Goal: Task Accomplishment & Management: Use online tool/utility

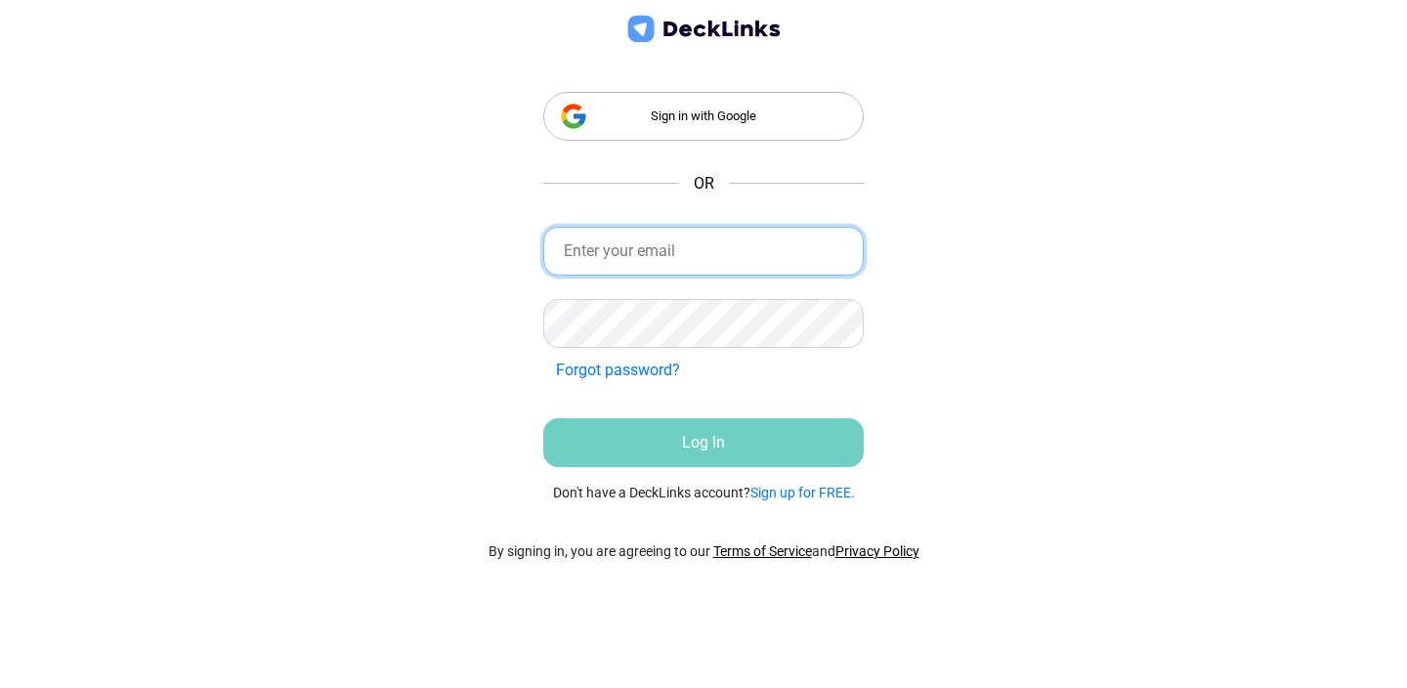
type input "[EMAIL_ADDRESS][DOMAIN_NAME]"
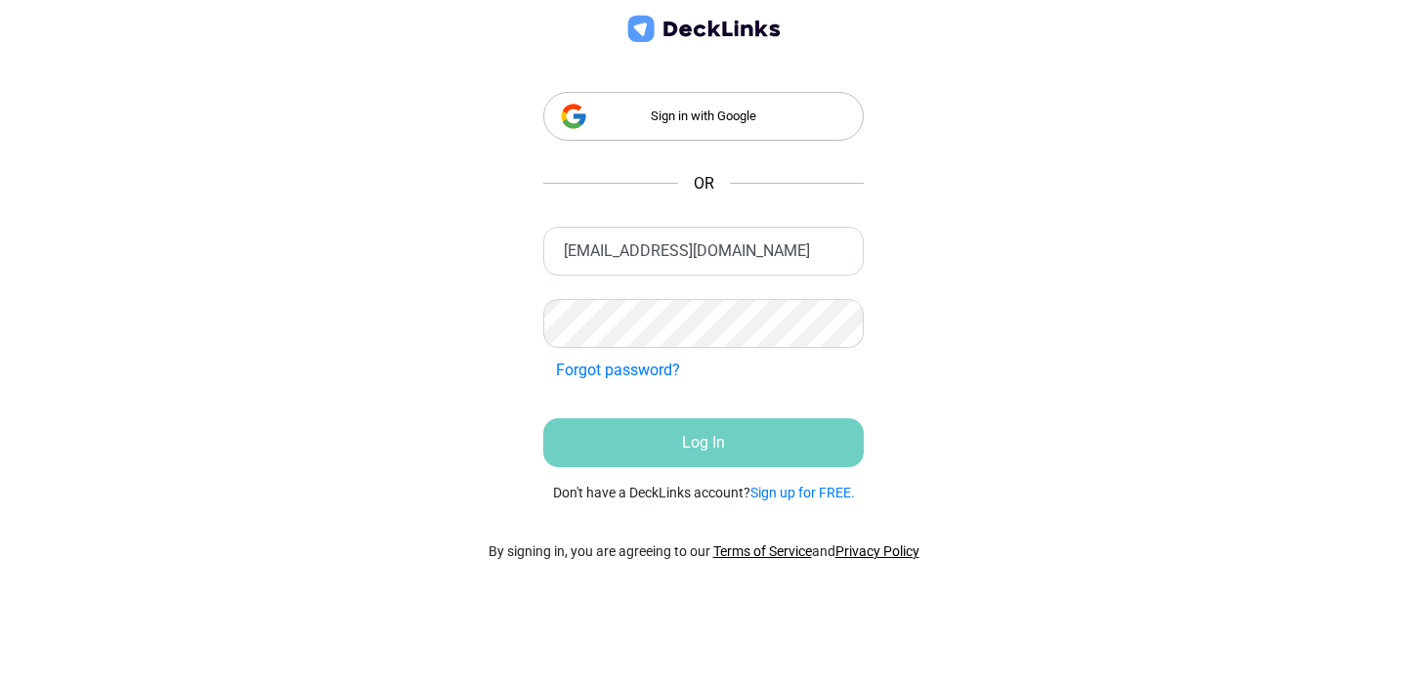
click at [763, 468] on form "[EMAIL_ADDRESS][DOMAIN_NAME] Incorrect Credentials Forgot password? Incorrect C…" at bounding box center [703, 365] width 321 height 277
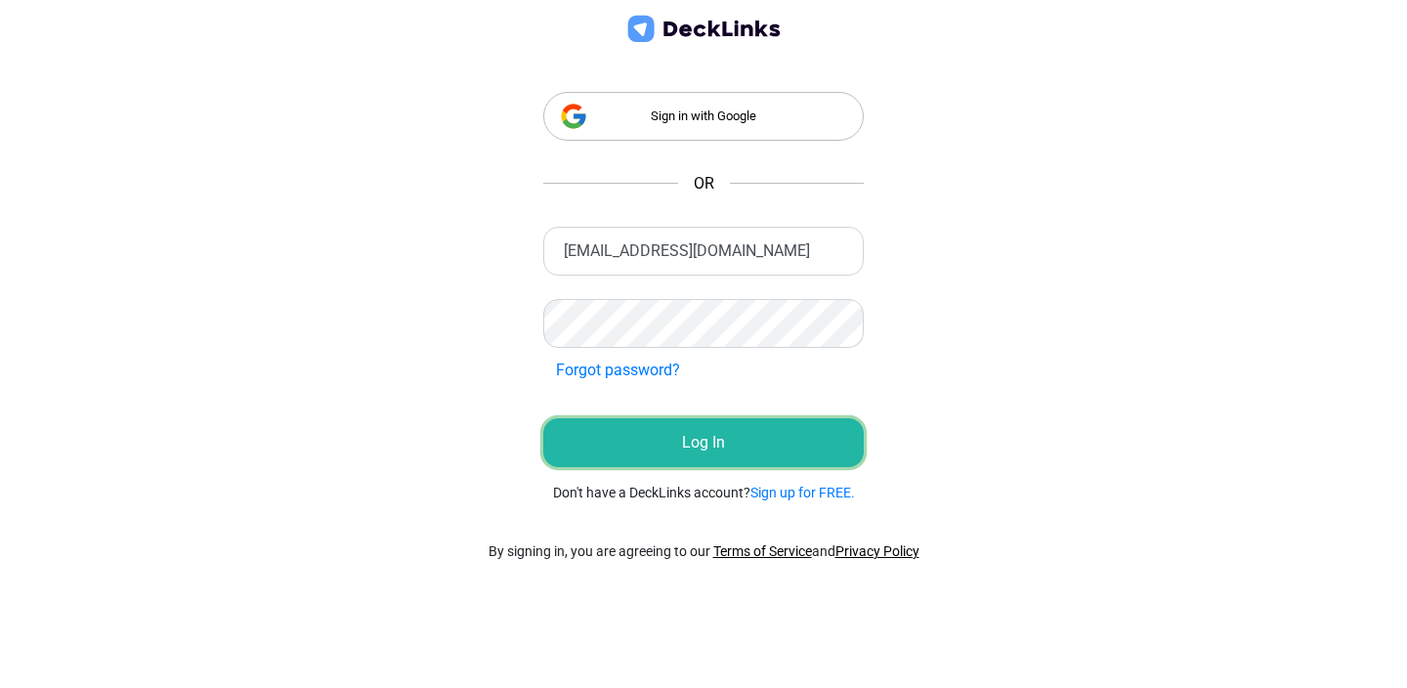
click at [754, 451] on button "Log In" at bounding box center [703, 442] width 321 height 49
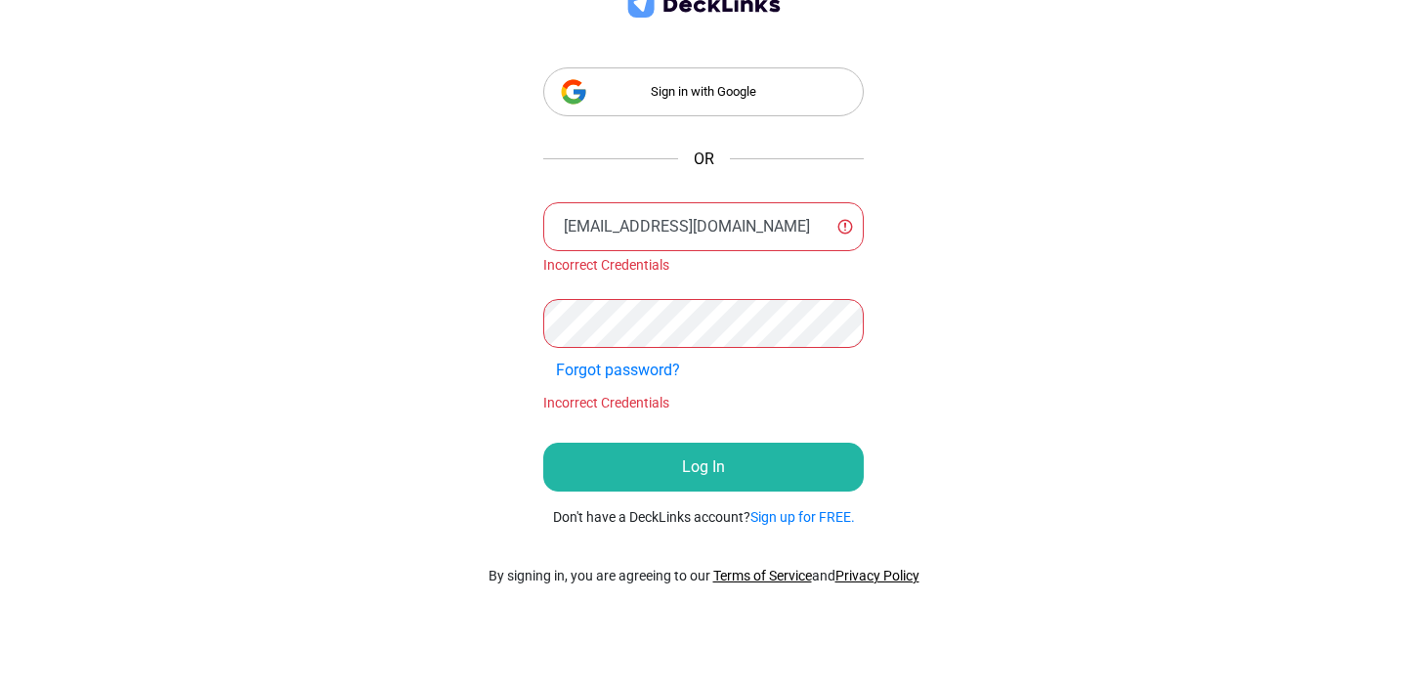
click at [651, 97] on div "Sign in with Google" at bounding box center [703, 91] width 321 height 49
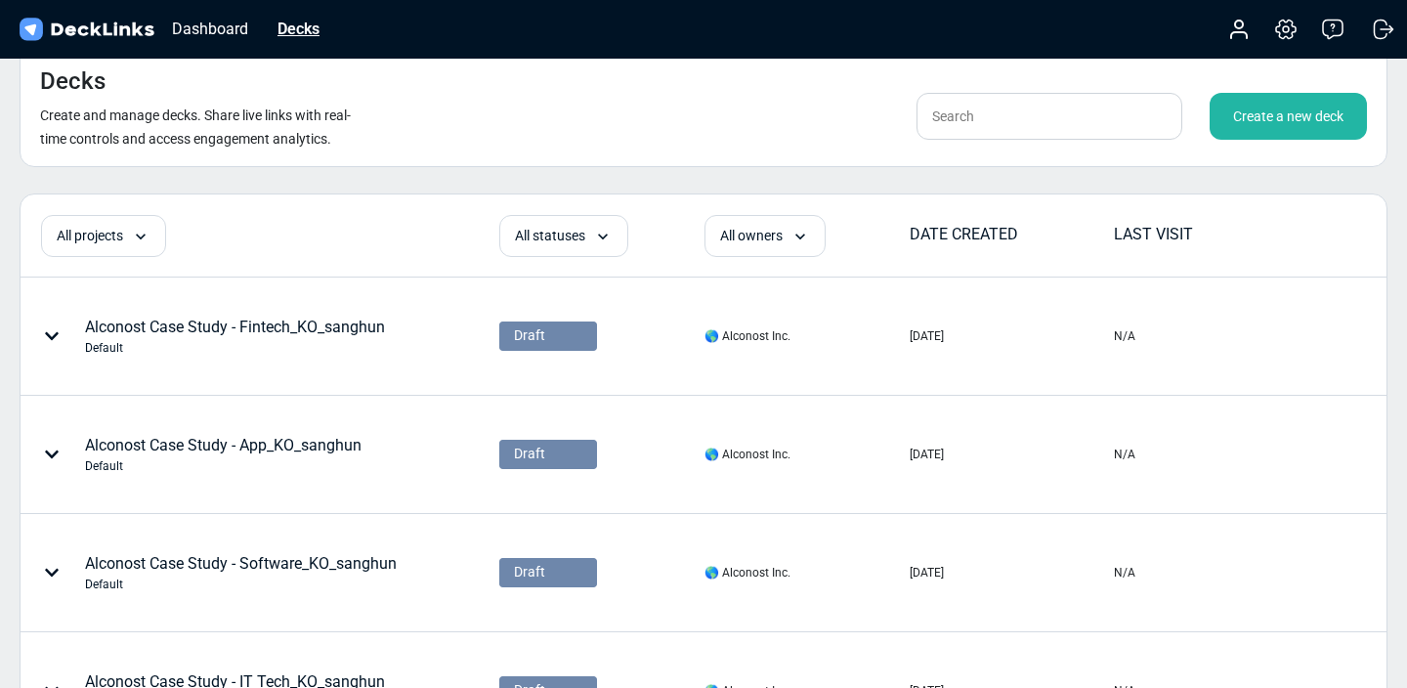
click at [305, 32] on div "Decks" at bounding box center [299, 29] width 62 height 24
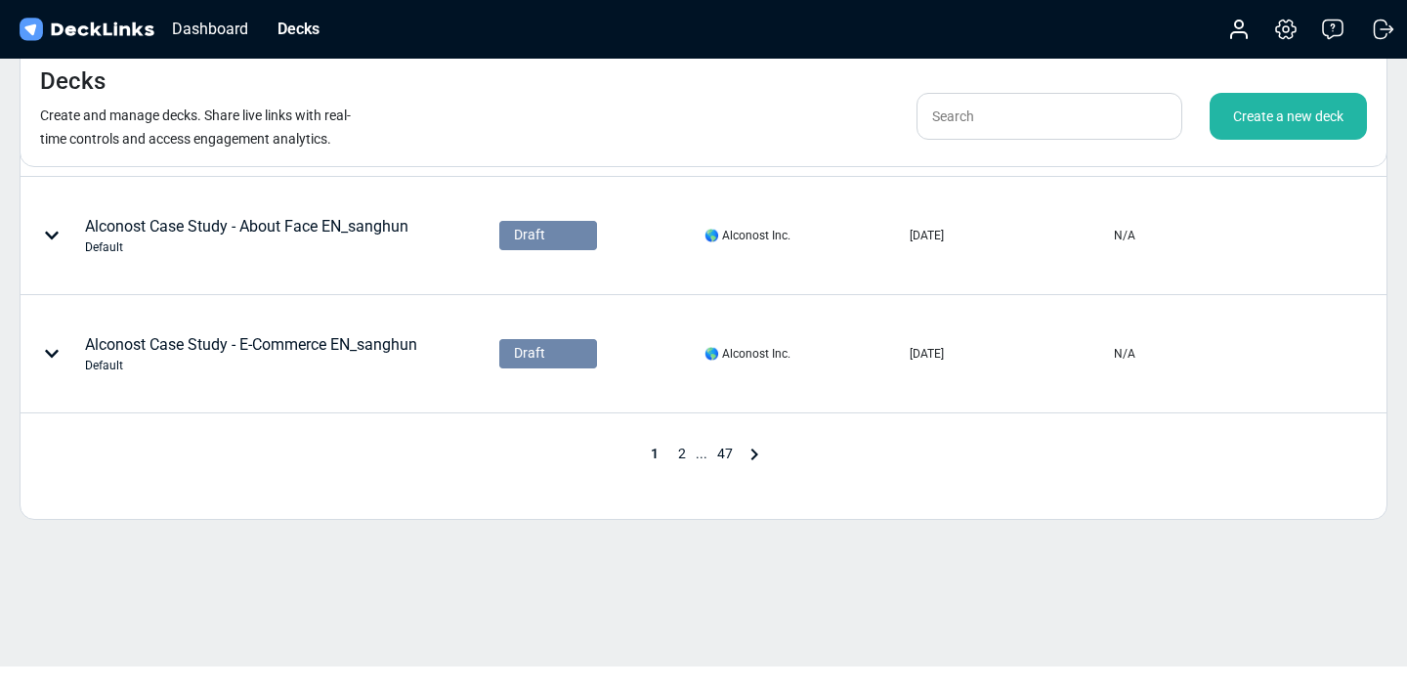
scroll to position [1048, 0]
click at [229, 32] on div "Dashboard" at bounding box center [210, 29] width 96 height 24
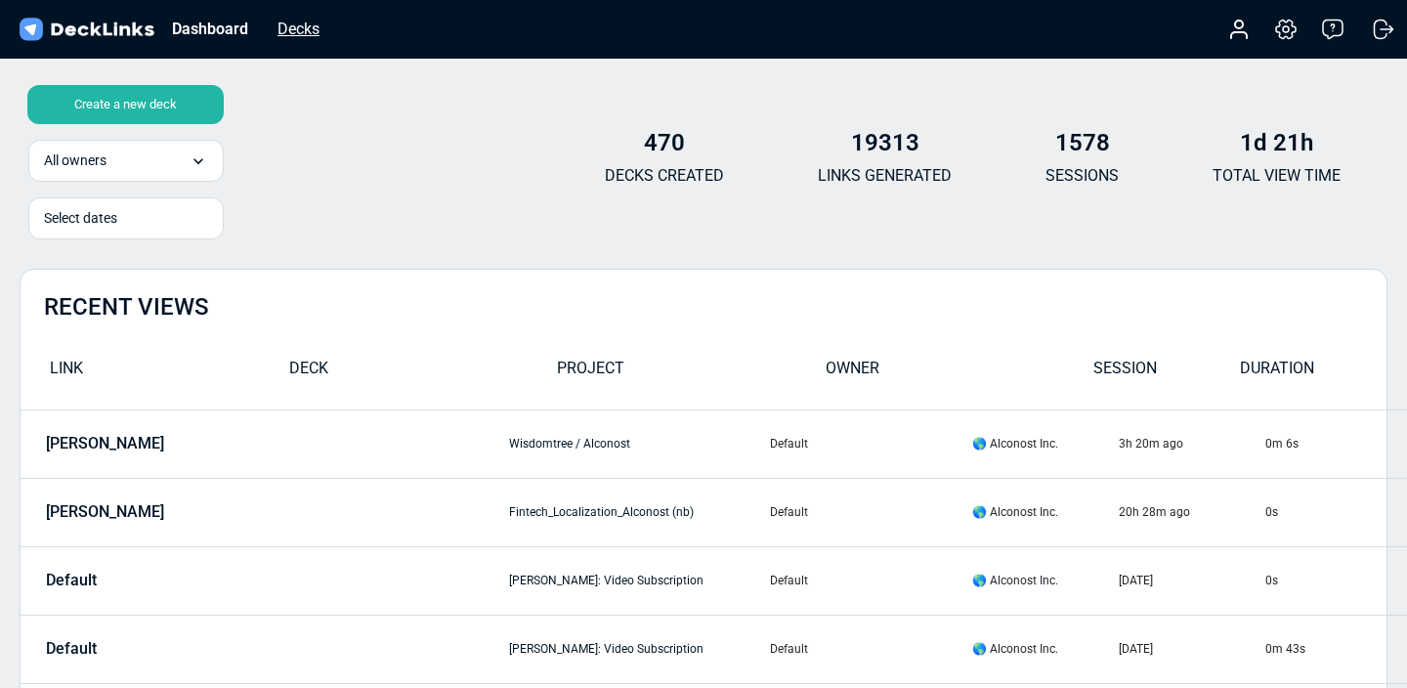
click at [281, 33] on div "Decks" at bounding box center [299, 29] width 62 height 24
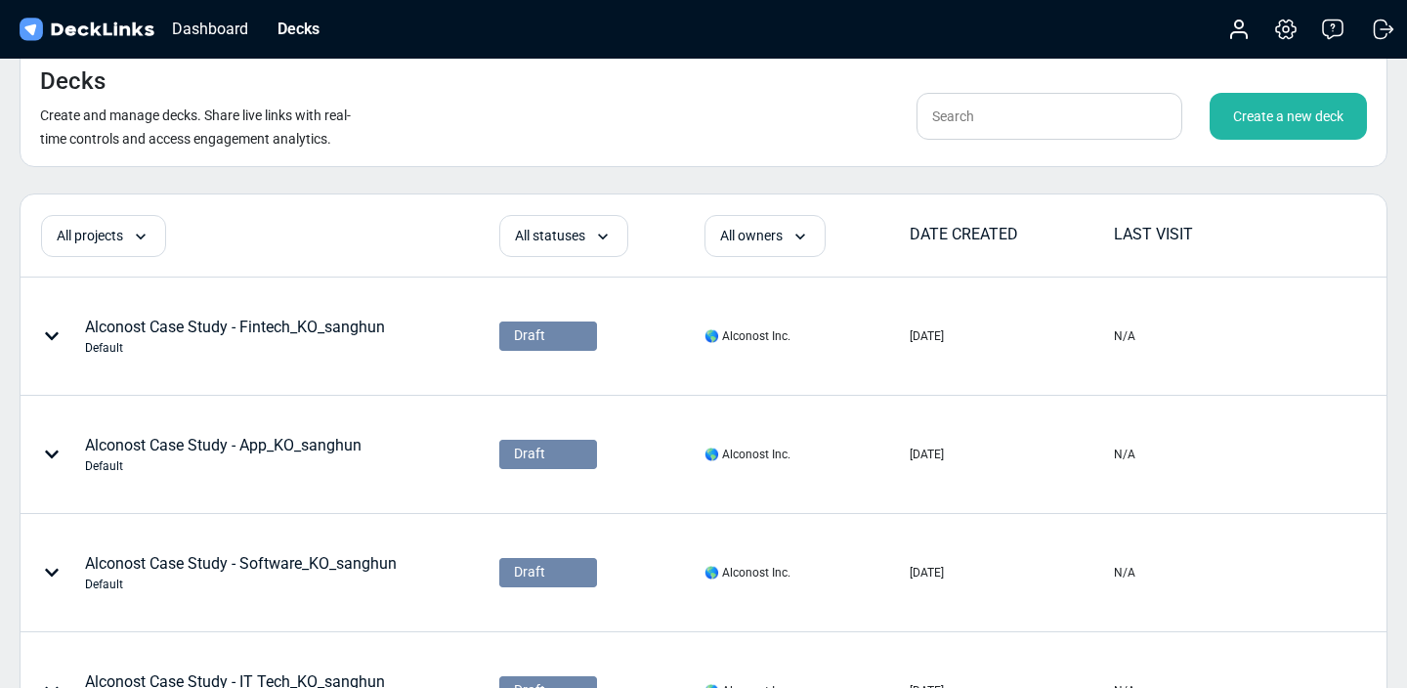
click at [951, 129] on input "text" at bounding box center [1050, 116] width 266 height 47
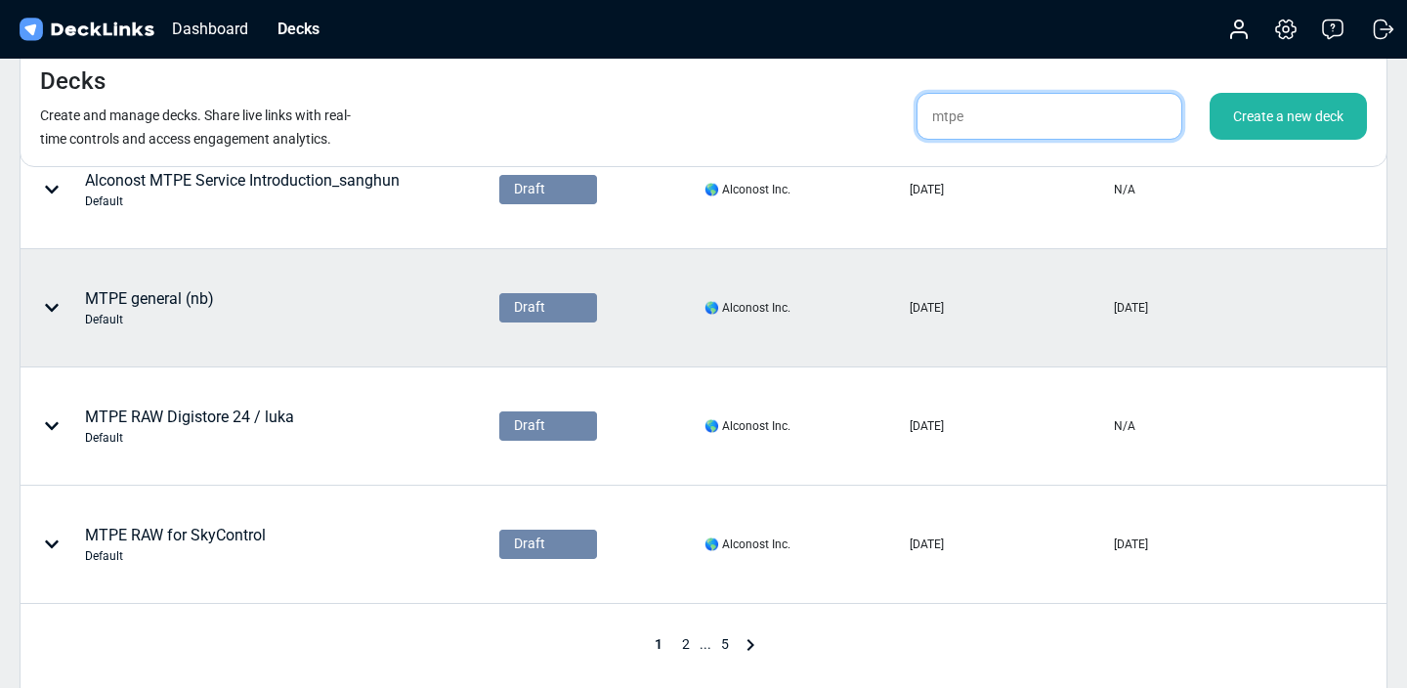
scroll to position [1048, 0]
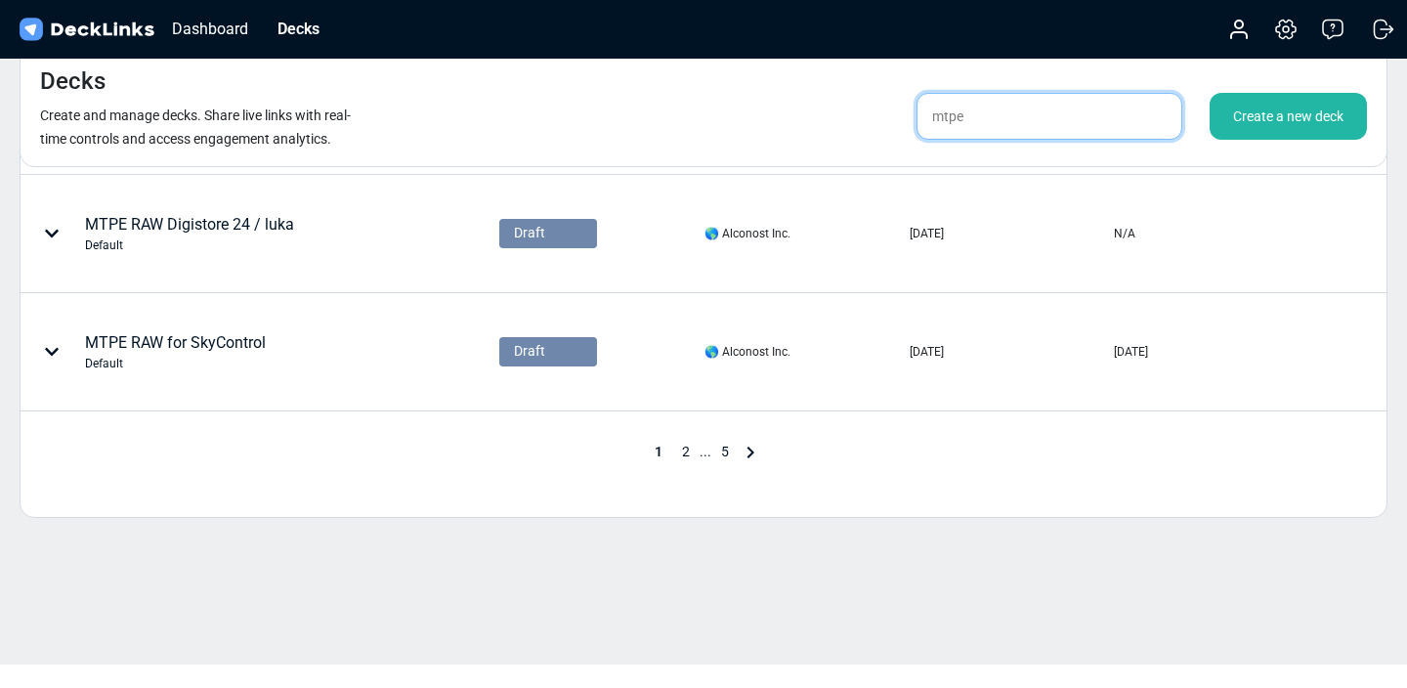
type input "mtpe"
click at [691, 451] on span "2" at bounding box center [685, 452] width 27 height 16
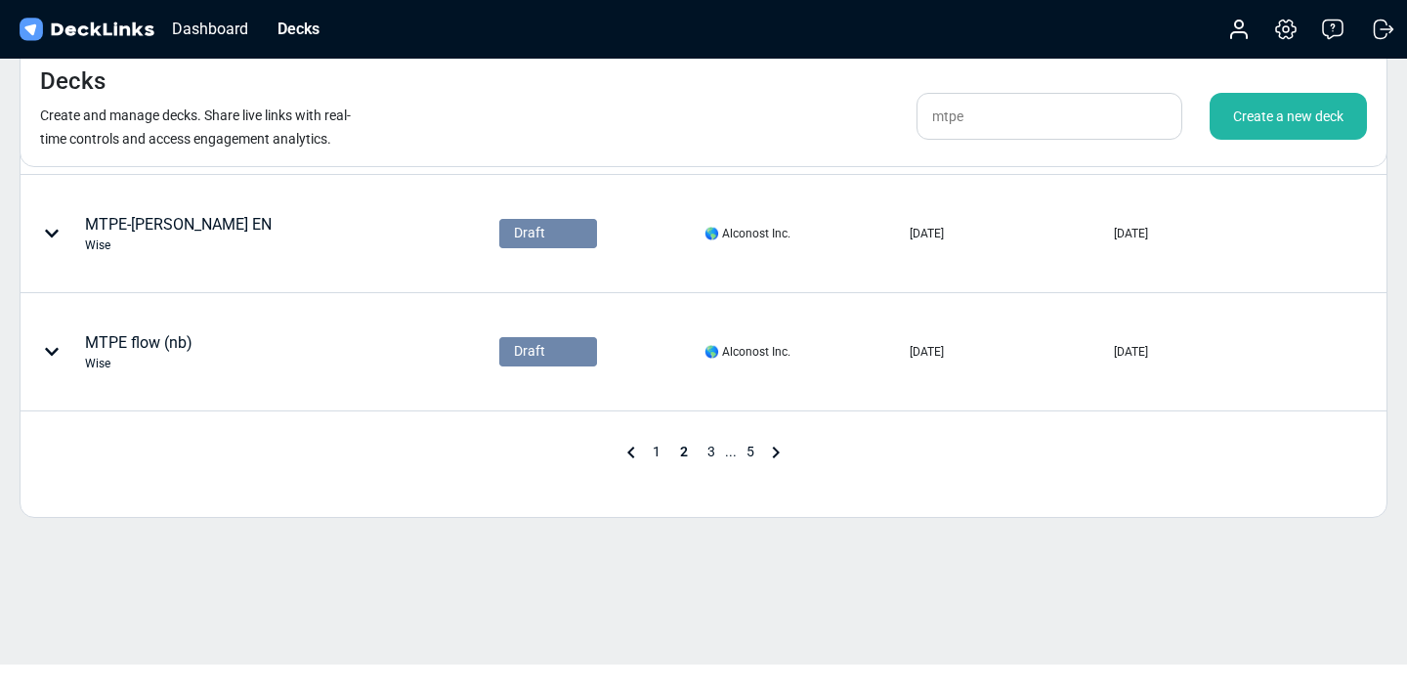
click at [707, 448] on span "3" at bounding box center [711, 452] width 27 height 16
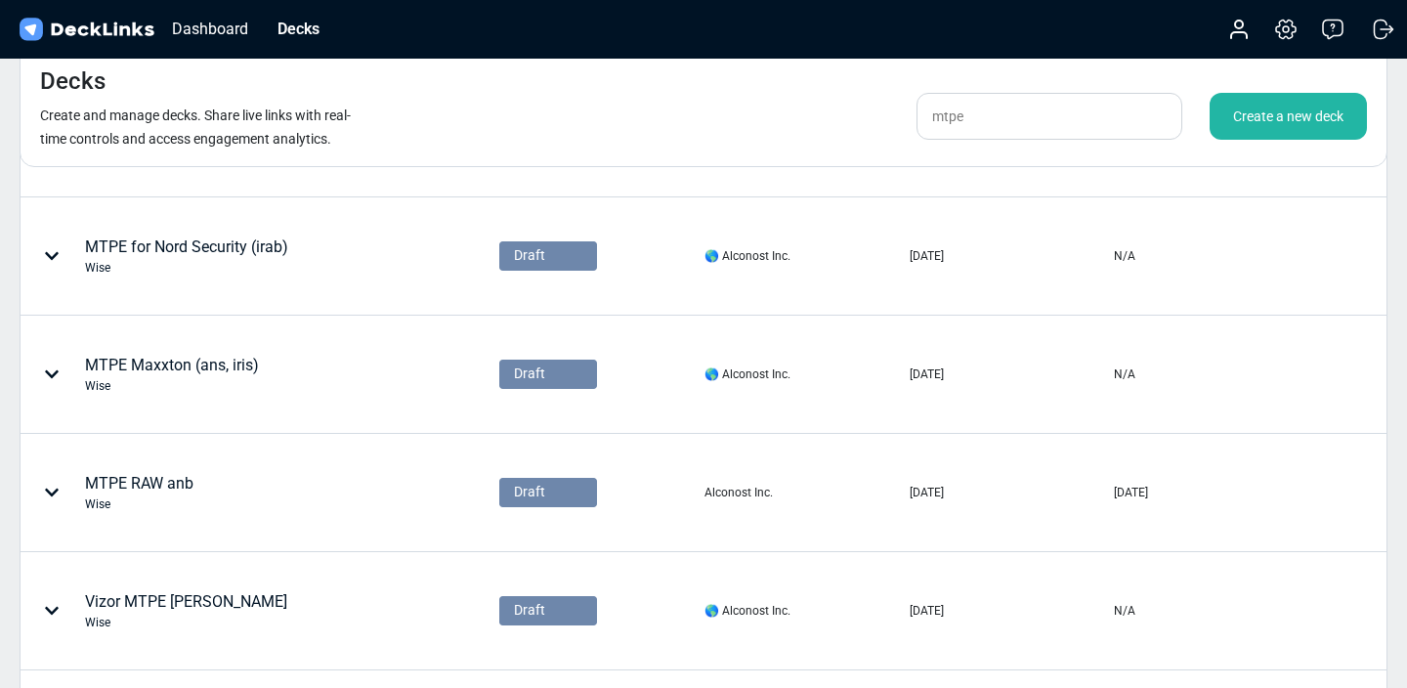
scroll to position [194, 0]
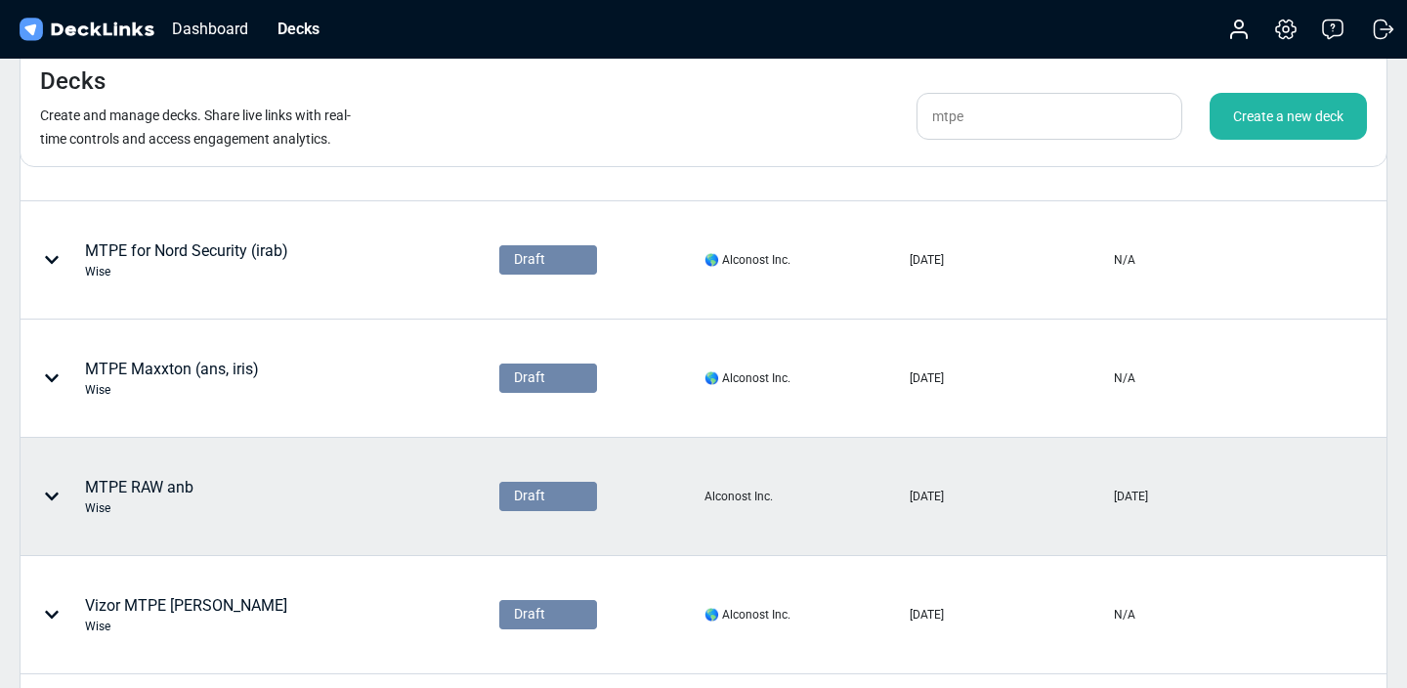
click at [172, 486] on div "MTPE RAW anb Wise" at bounding box center [139, 496] width 108 height 41
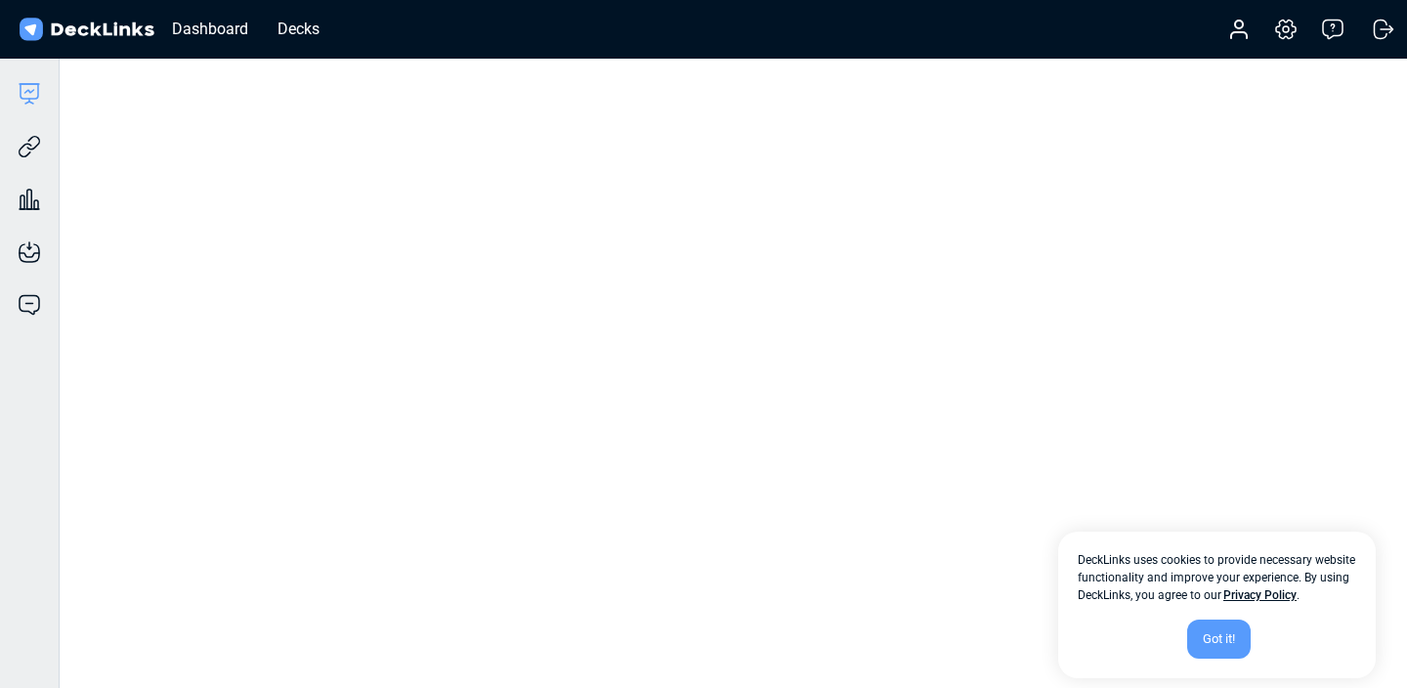
click at [1227, 635] on div "Got it!" at bounding box center [1219, 639] width 64 height 39
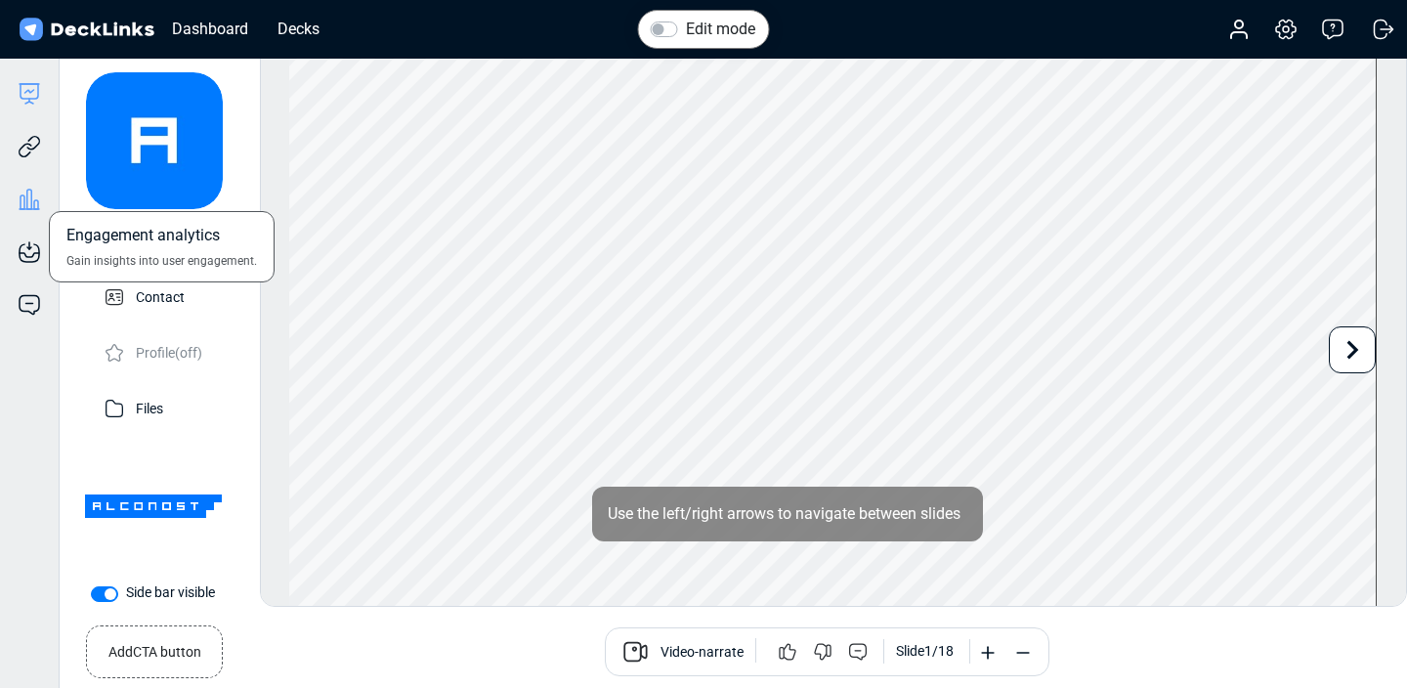
click at [35, 200] on icon at bounding box center [36, 204] width 4 height 9
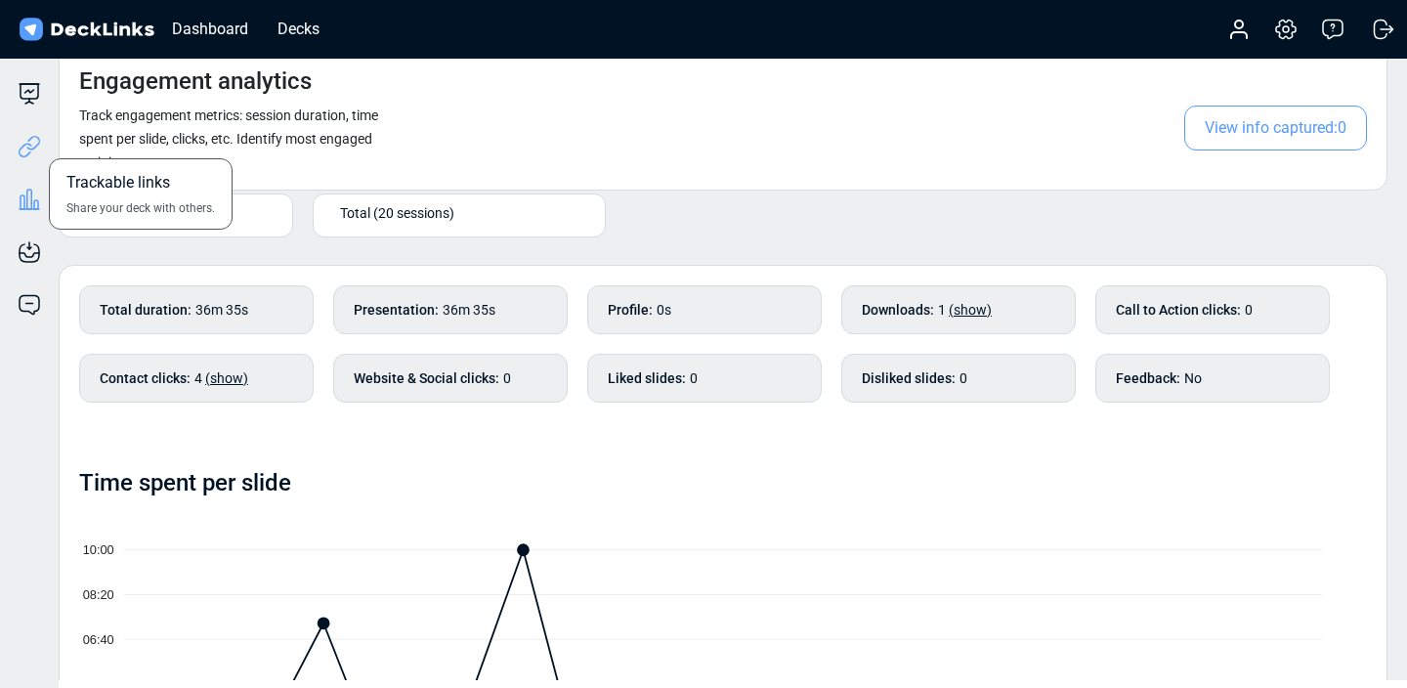
click at [31, 139] on icon at bounding box center [29, 146] width 23 height 23
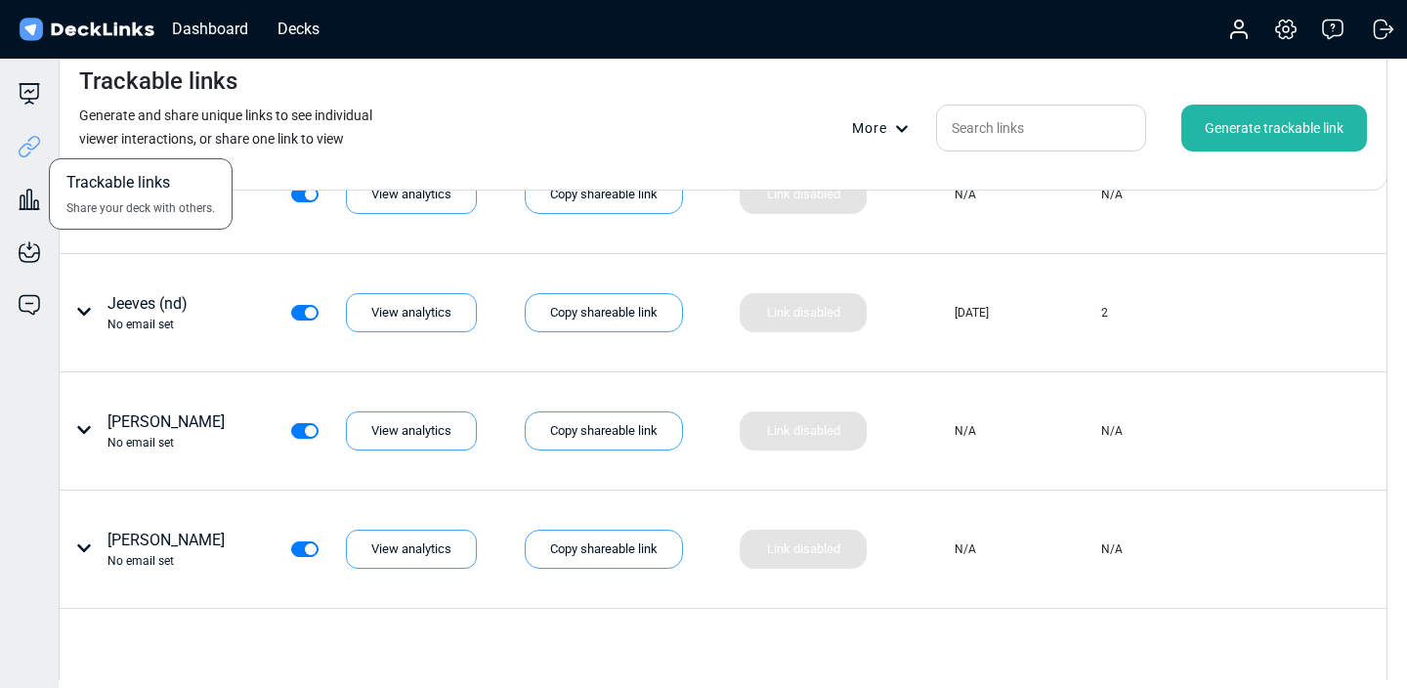
scroll to position [1130, 0]
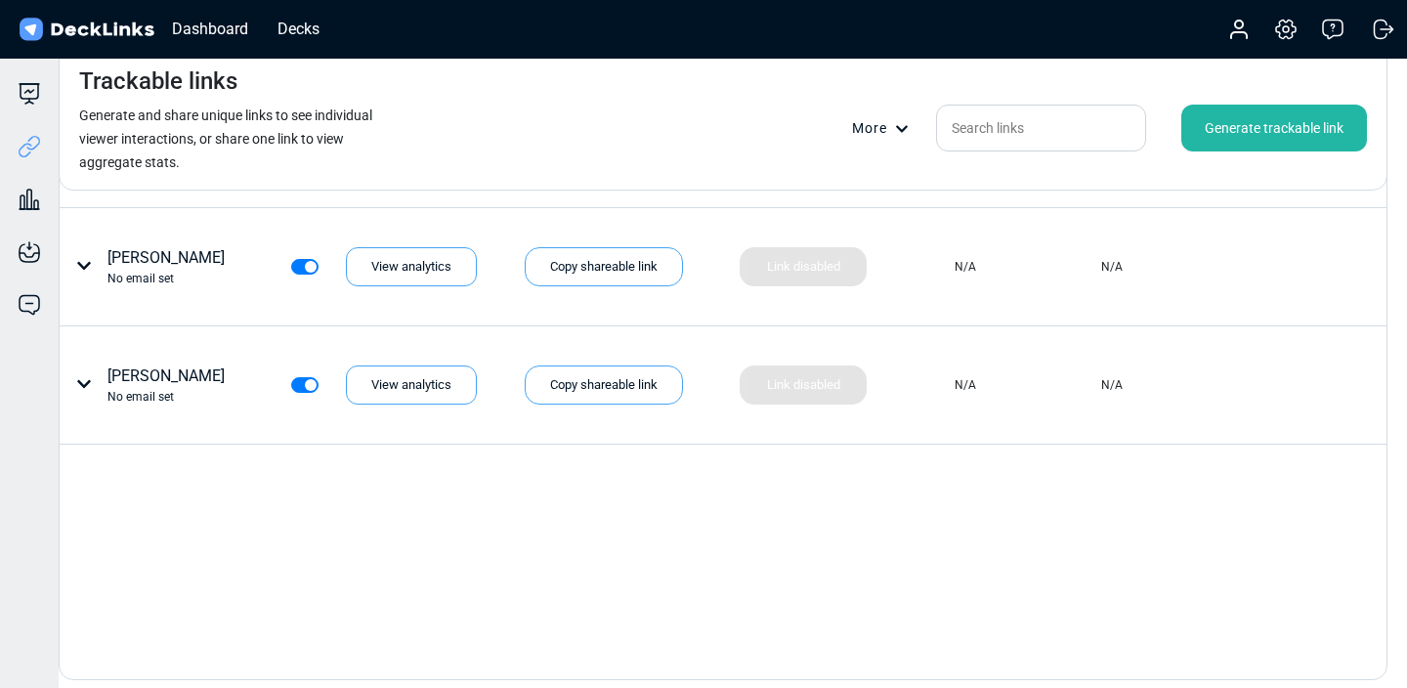
click at [1212, 121] on div "Generate trackable link" at bounding box center [1274, 128] width 186 height 47
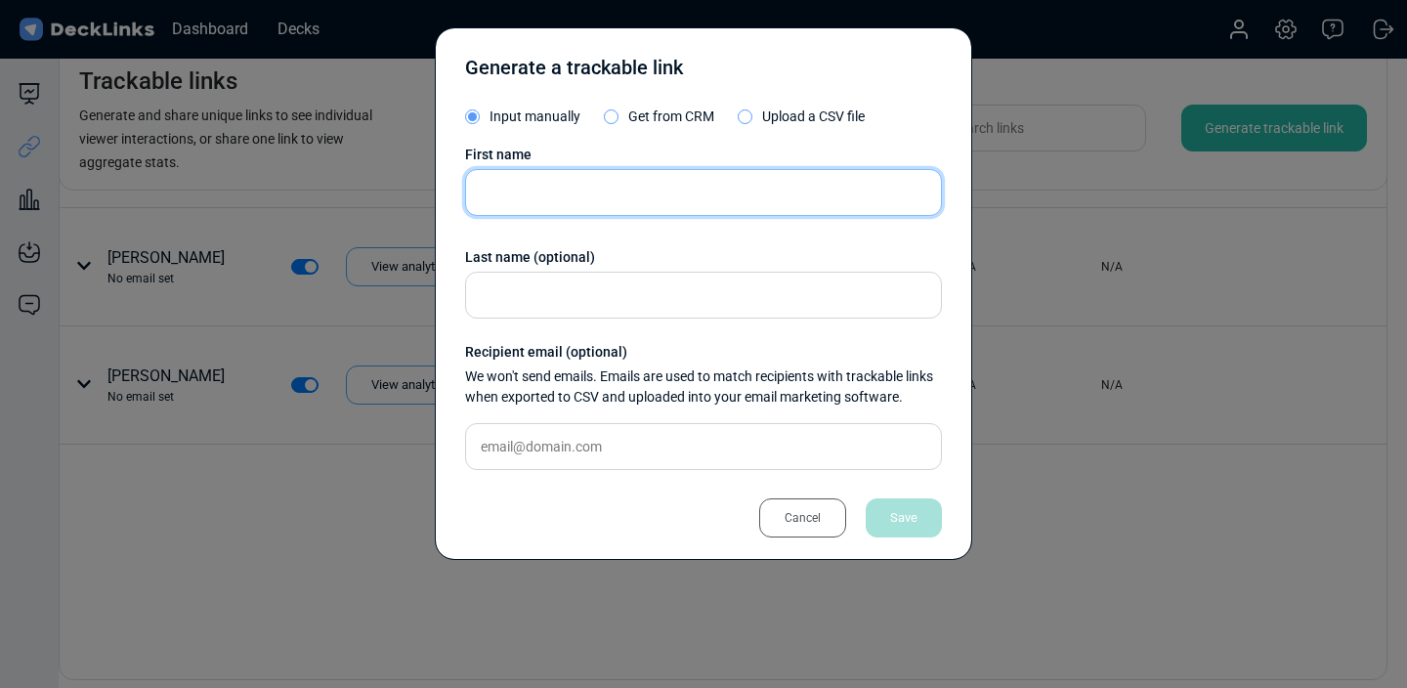
click at [586, 195] on input "text" at bounding box center [703, 192] width 477 height 47
type input "Liven"
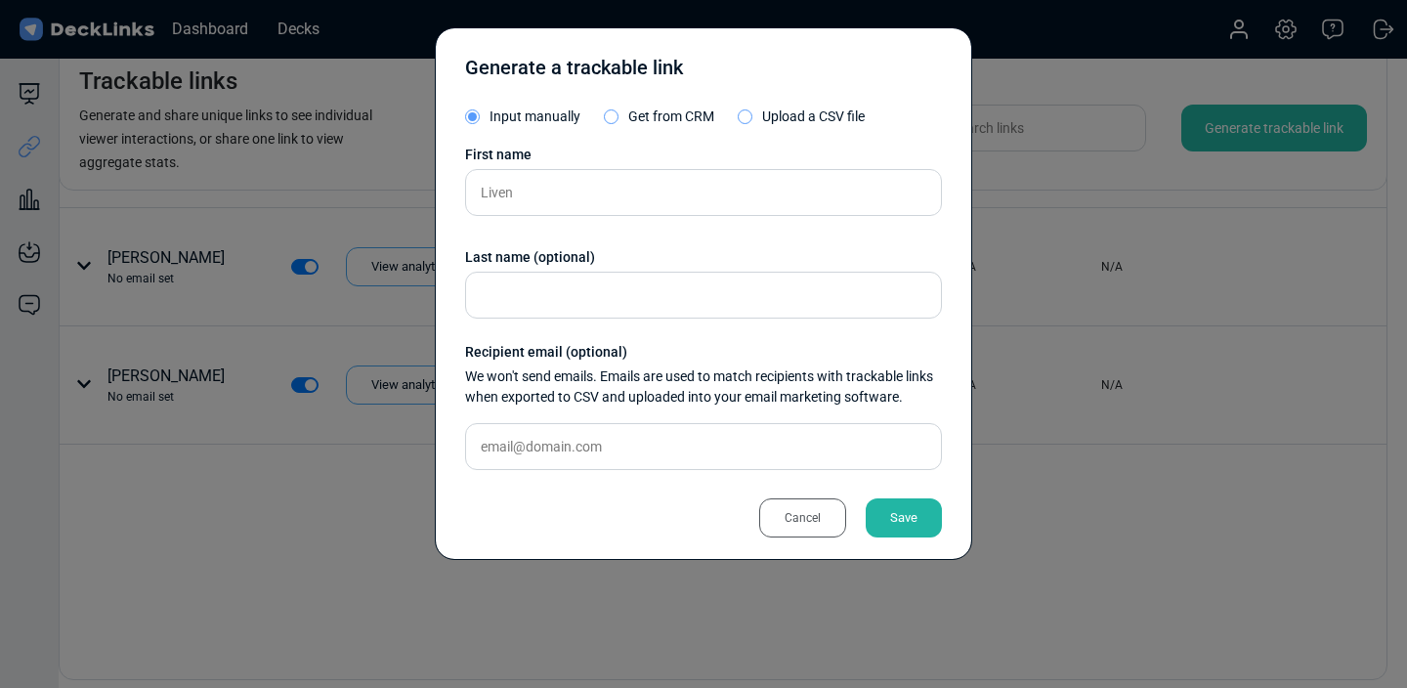
click at [901, 522] on div "Save" at bounding box center [904, 517] width 76 height 39
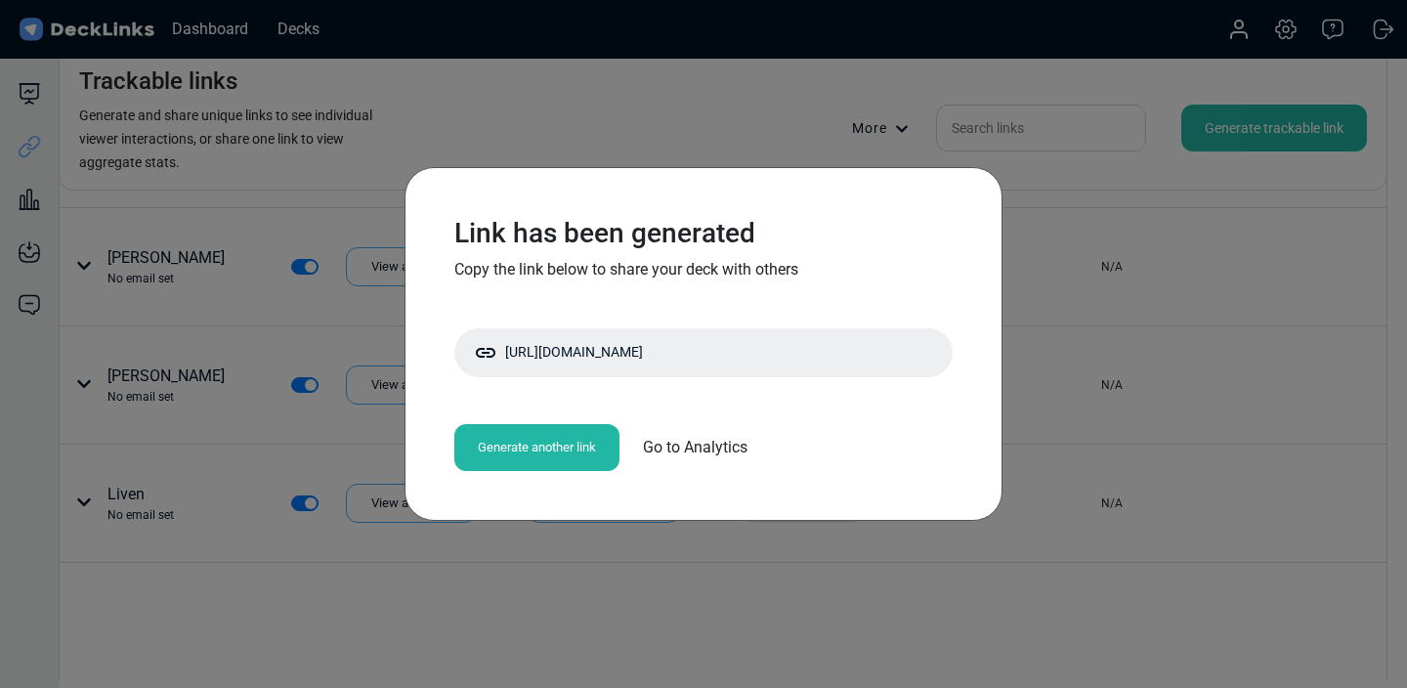
click at [590, 450] on div "Generate another link" at bounding box center [536, 447] width 165 height 47
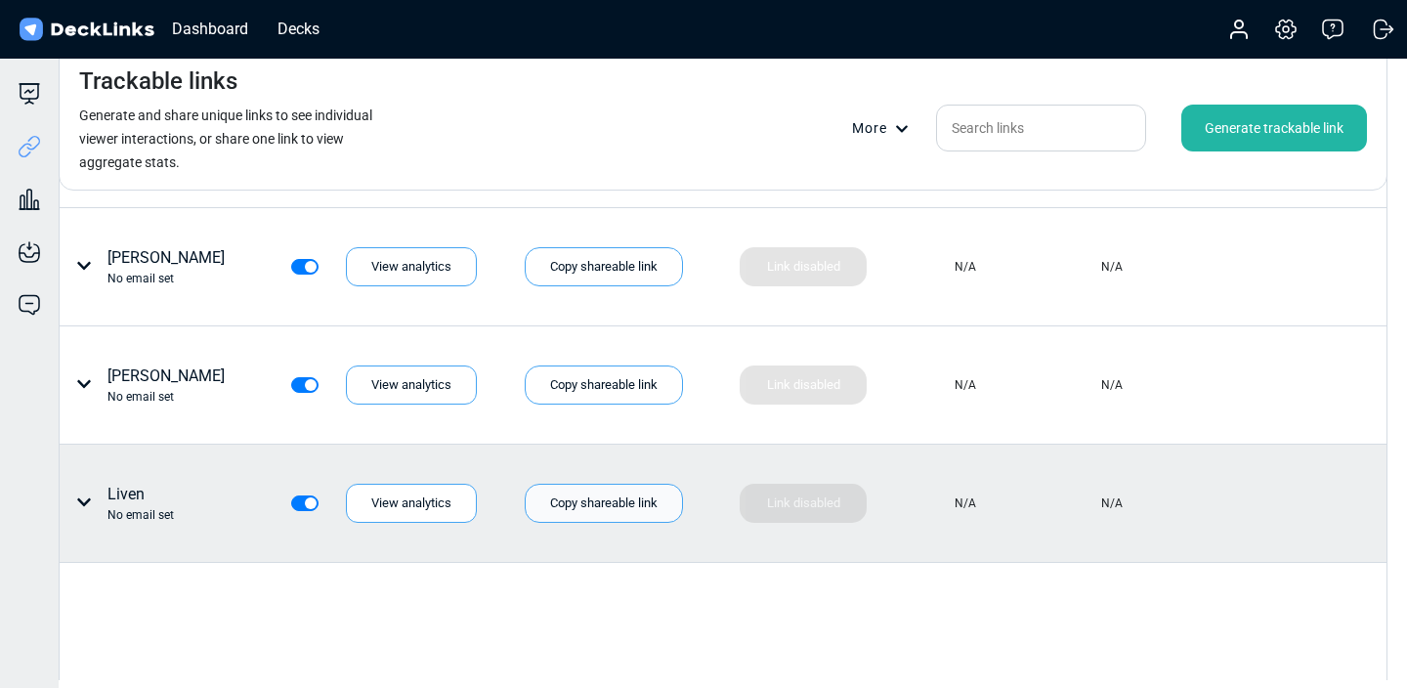
click at [544, 499] on div "Copy shareable link" at bounding box center [604, 503] width 158 height 39
